Goal: Check status: Check status

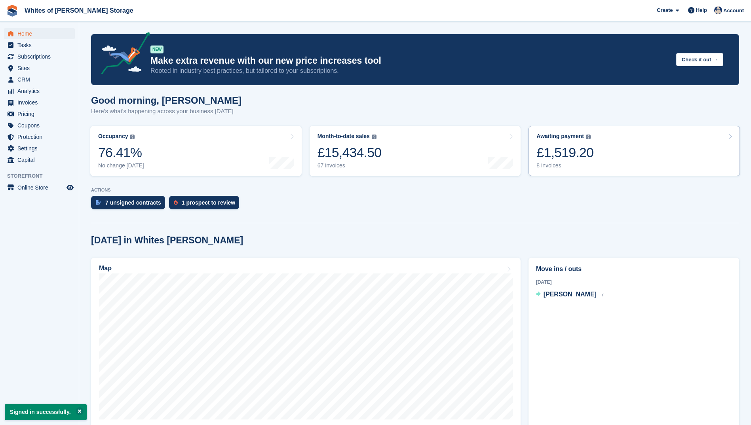
click at [557, 161] on div "£1,519.20" at bounding box center [565, 153] width 57 height 16
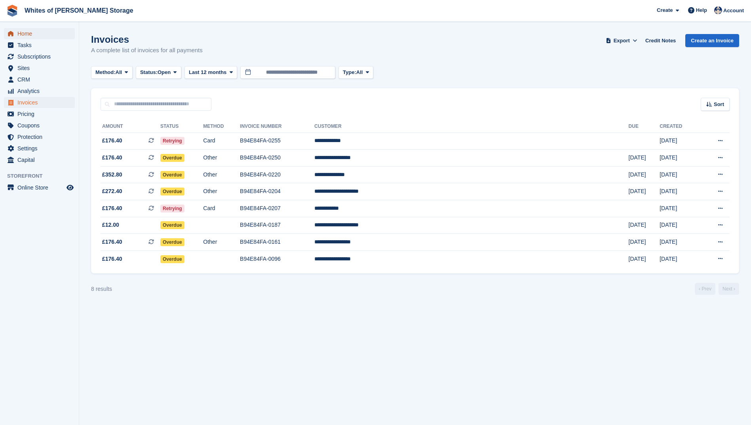
click at [21, 32] on span "Home" at bounding box center [41, 33] width 48 height 11
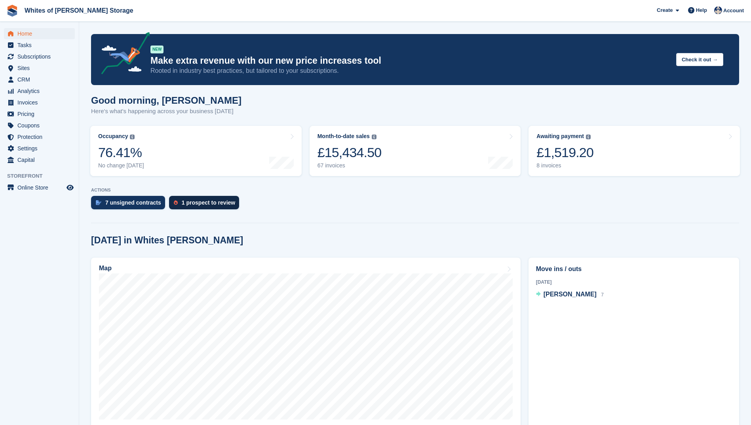
click at [202, 202] on div "1 prospect to review" at bounding box center [208, 203] width 53 height 6
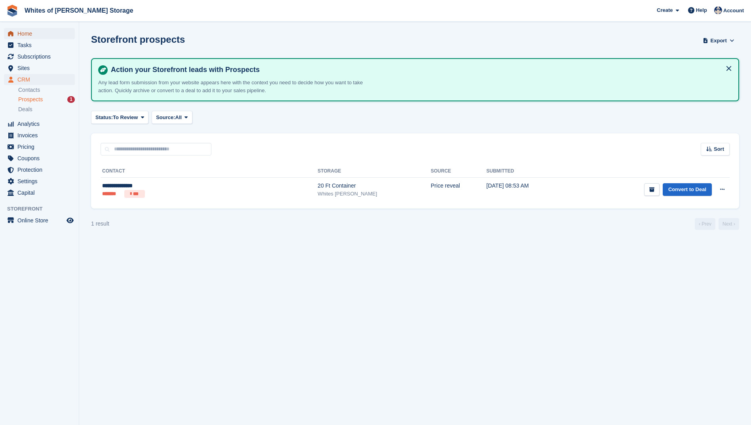
click at [27, 35] on span "Home" at bounding box center [41, 33] width 48 height 11
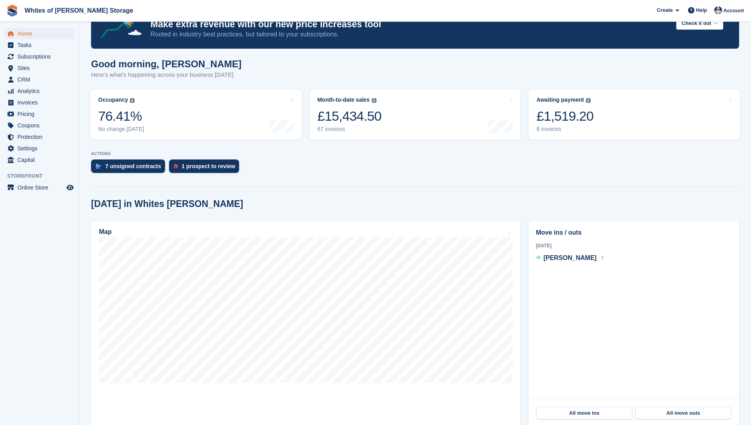
scroll to position [31, 0]
